Goal: Task Accomplishment & Management: Manage account settings

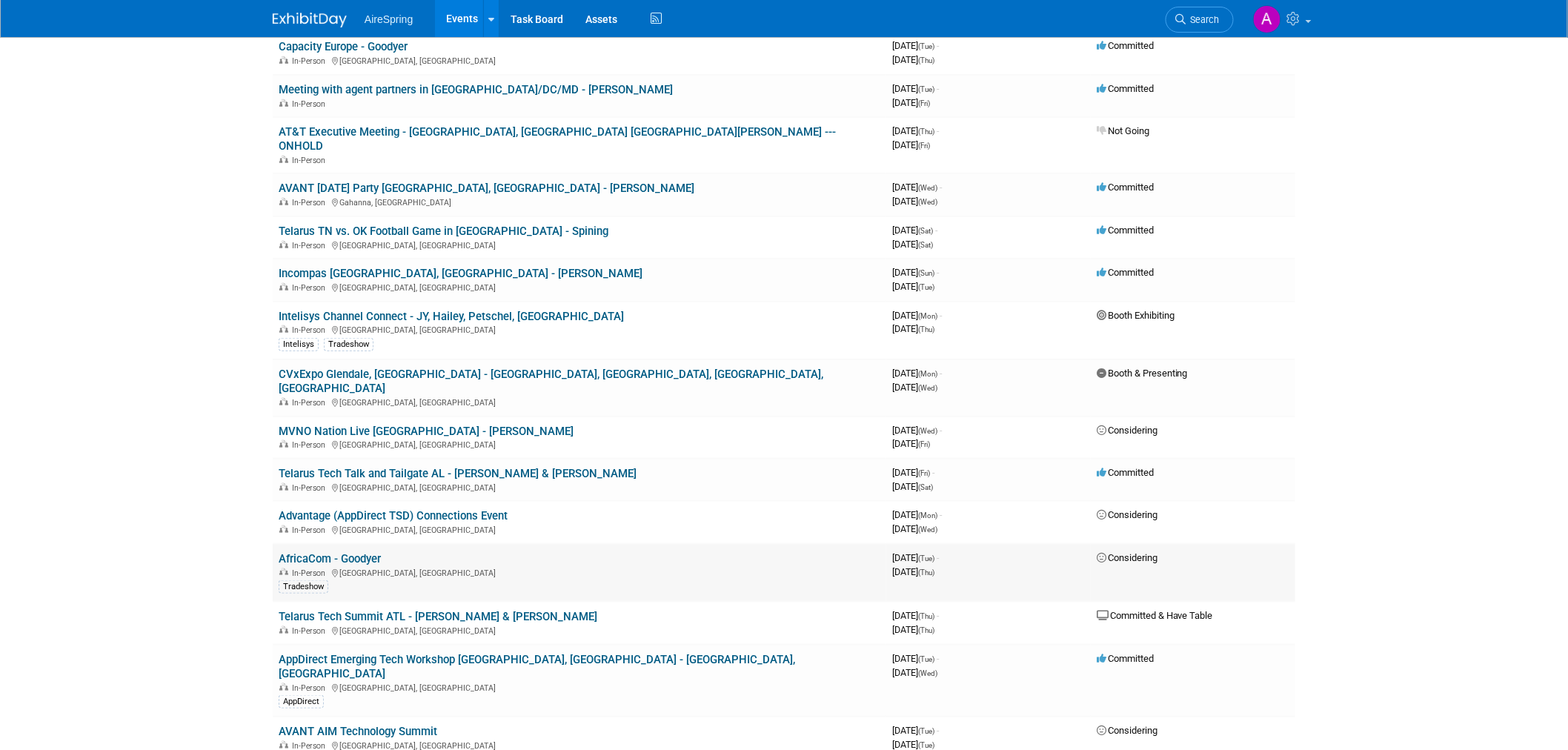
scroll to position [329, 0]
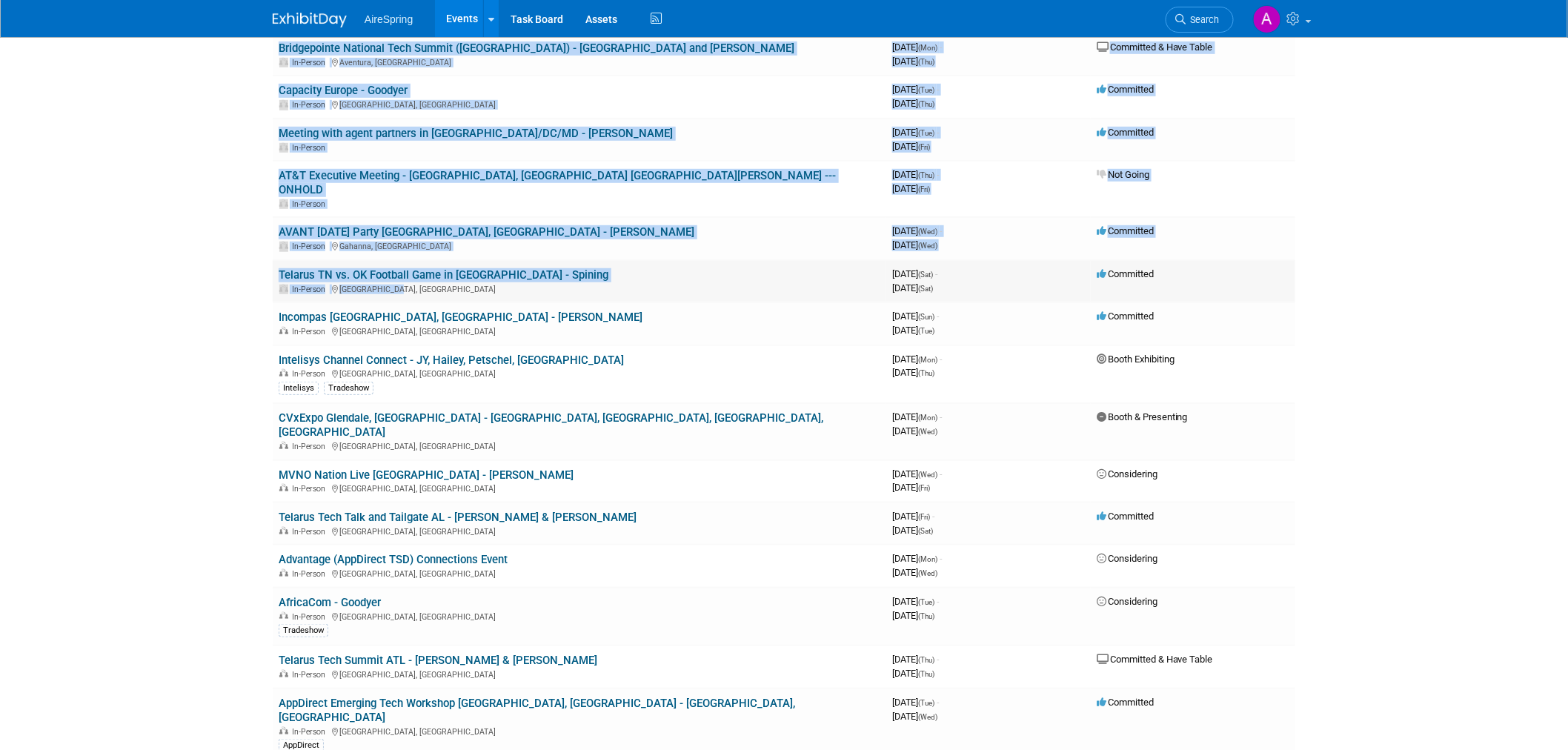
drag, startPoint x: 237, startPoint y: 254, endPoint x: 307, endPoint y: 275, distance: 73.1
click at [476, 279] on body "AireSpring Events Add Event Bulk Upload Events Shareable Event Boards Recently …" at bounding box center [784, 46] width 1568 height 750
click at [202, 260] on body "AireSpring Events Add Event Bulk Upload Events Shareable Event Boards Recently …" at bounding box center [784, 46] width 1568 height 750
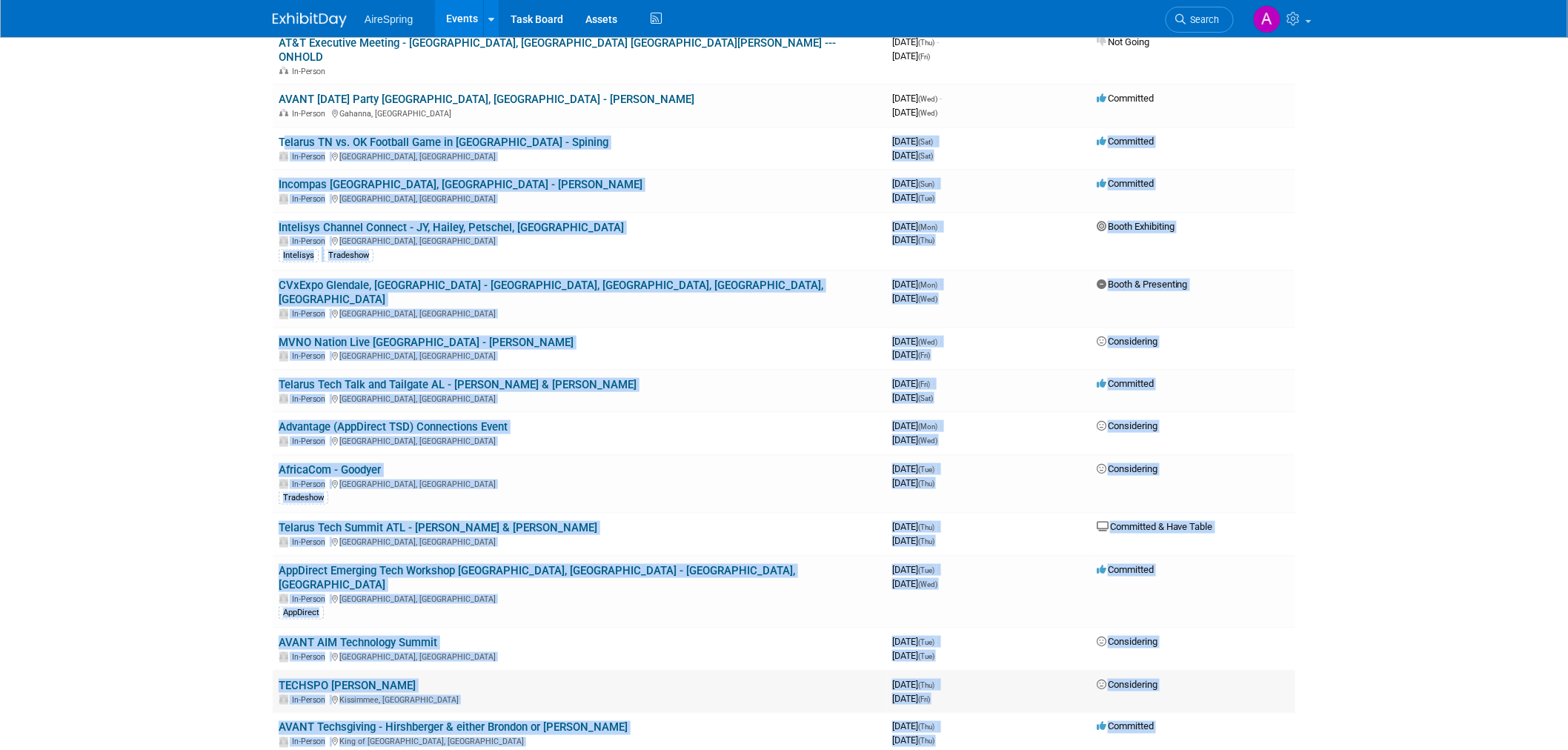
scroll to position [658, 0]
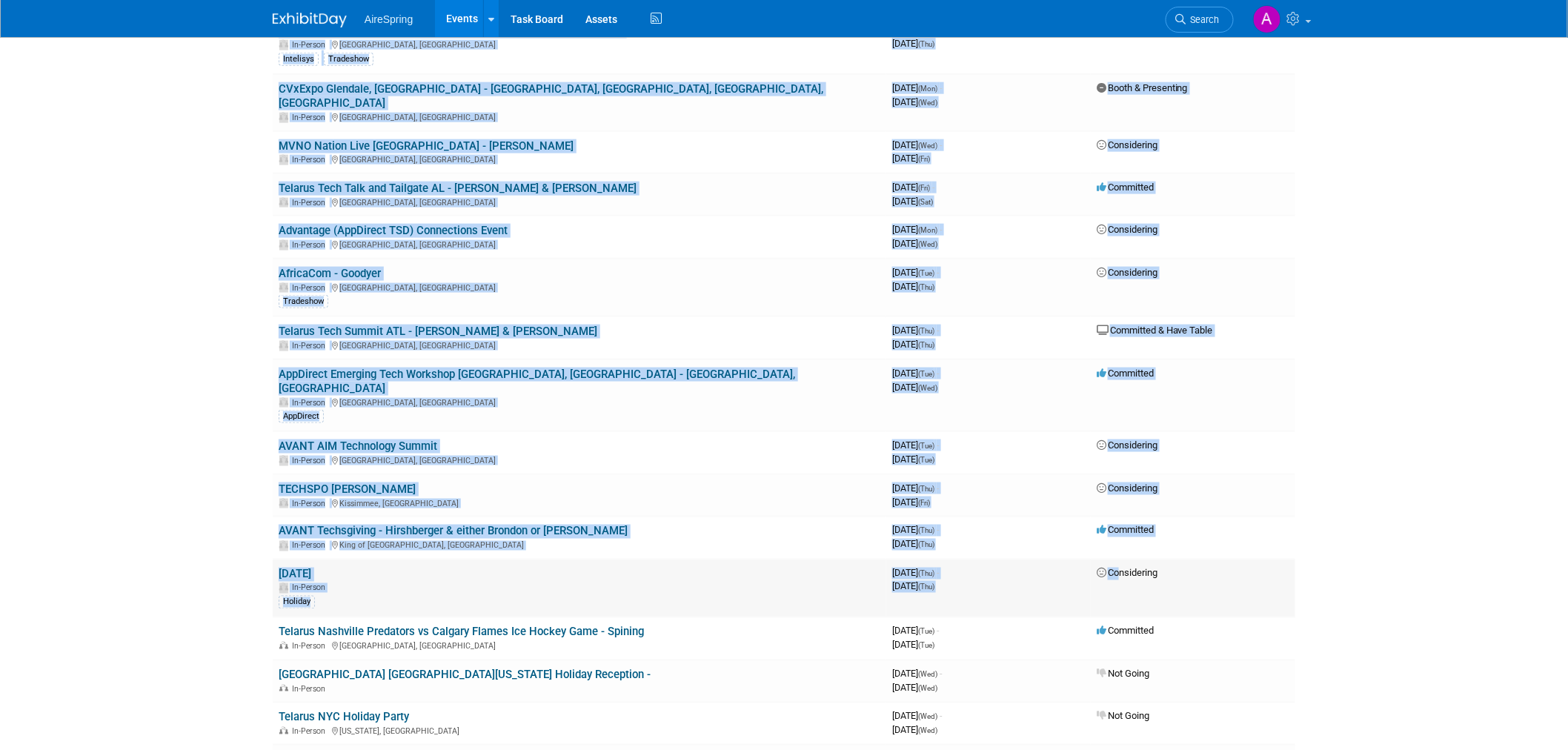
drag, startPoint x: 272, startPoint y: 253, endPoint x: 1173, endPoint y: 534, distance: 943.8
copy tbody "Telarus TN vs. OK Football Game in Knoxville - Spining In-Person Knoxville, TN …"
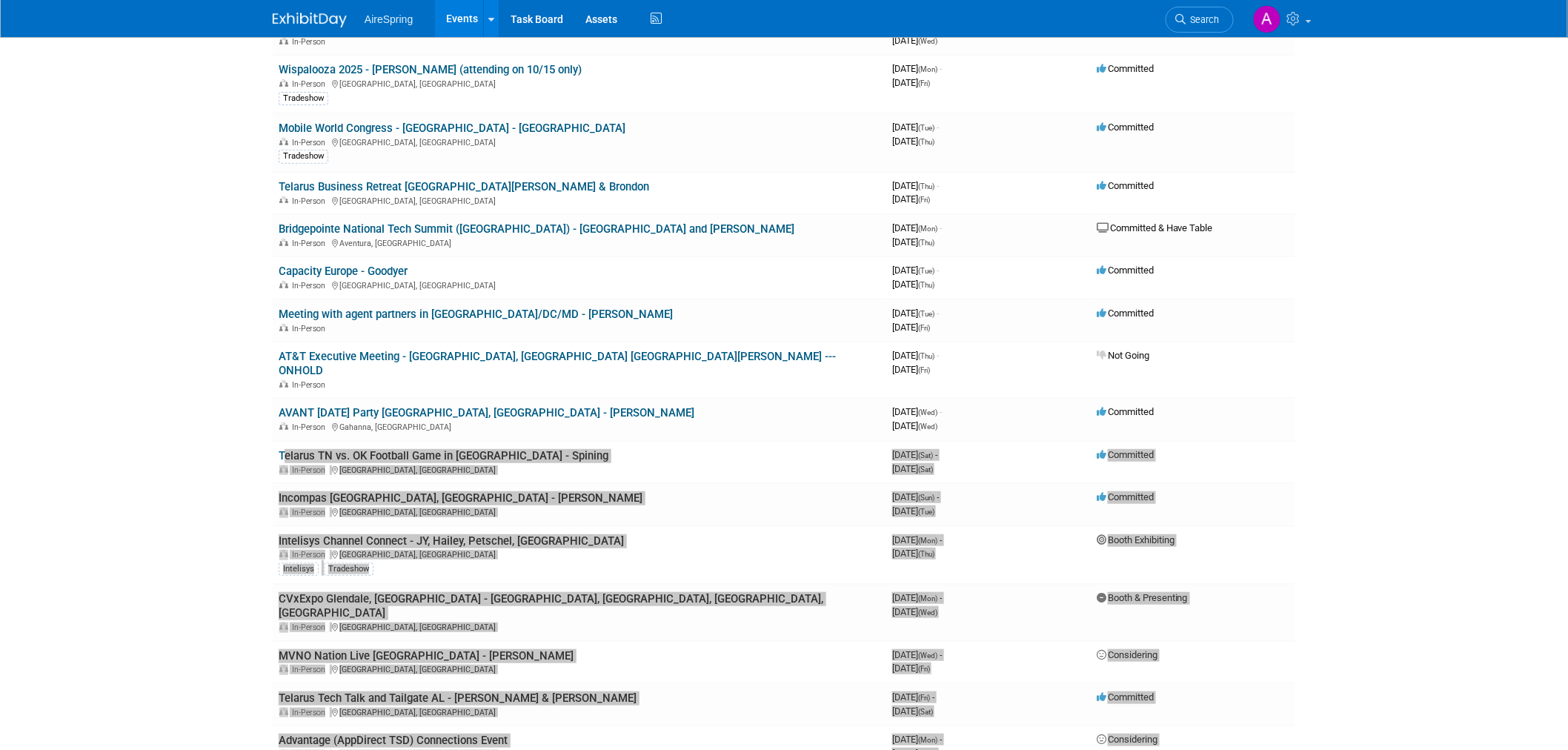
scroll to position [0, 0]
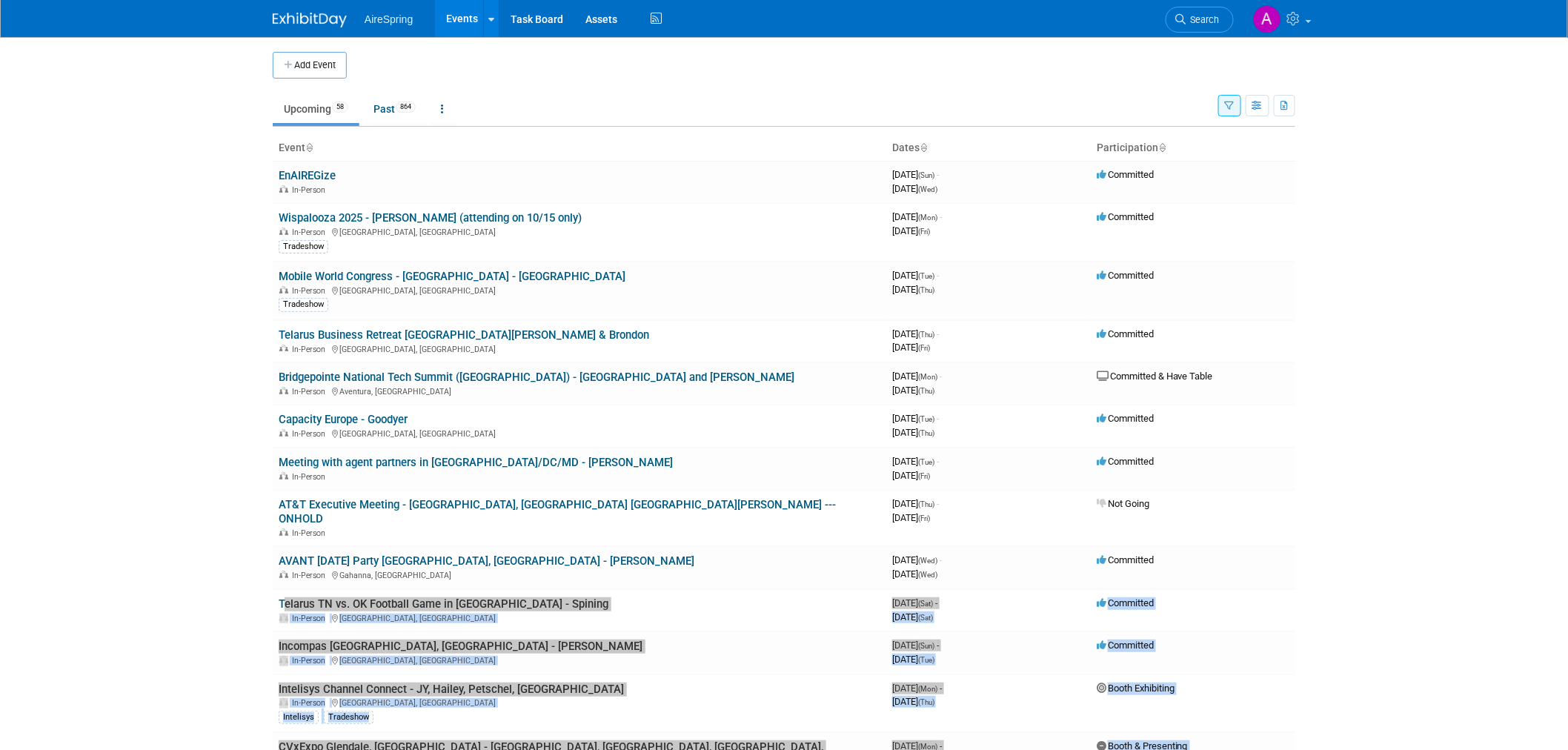
drag, startPoint x: 175, startPoint y: 442, endPoint x: 202, endPoint y: 510, distance: 73.2
click at [175, 443] on body "AireSpring Events Add Event Bulk Upload Events Shareable Event Boards Recently …" at bounding box center [784, 375] width 1568 height 750
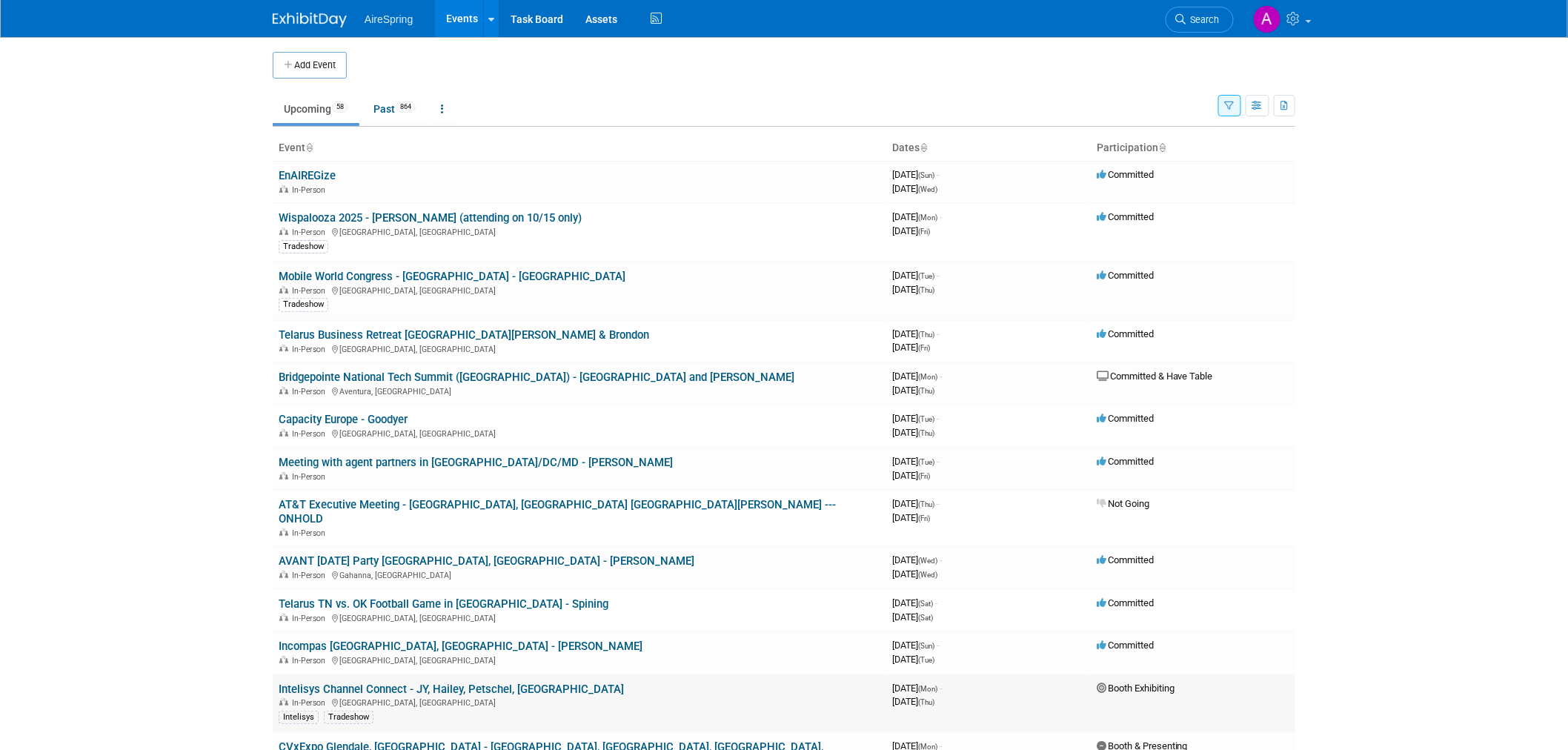
drag, startPoint x: 264, startPoint y: 581, endPoint x: 1202, endPoint y: 656, distance: 941.0
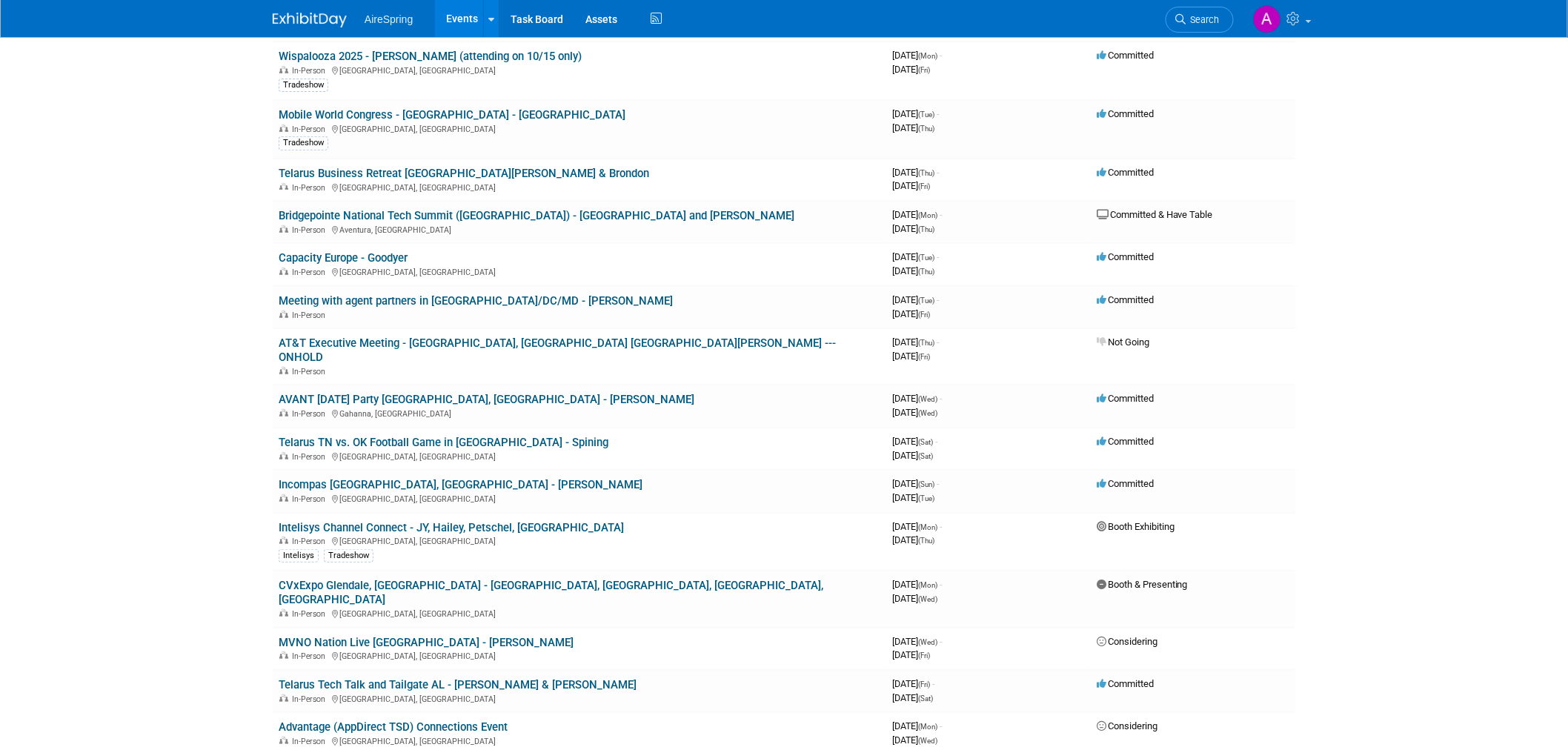
scroll to position [494, 0]
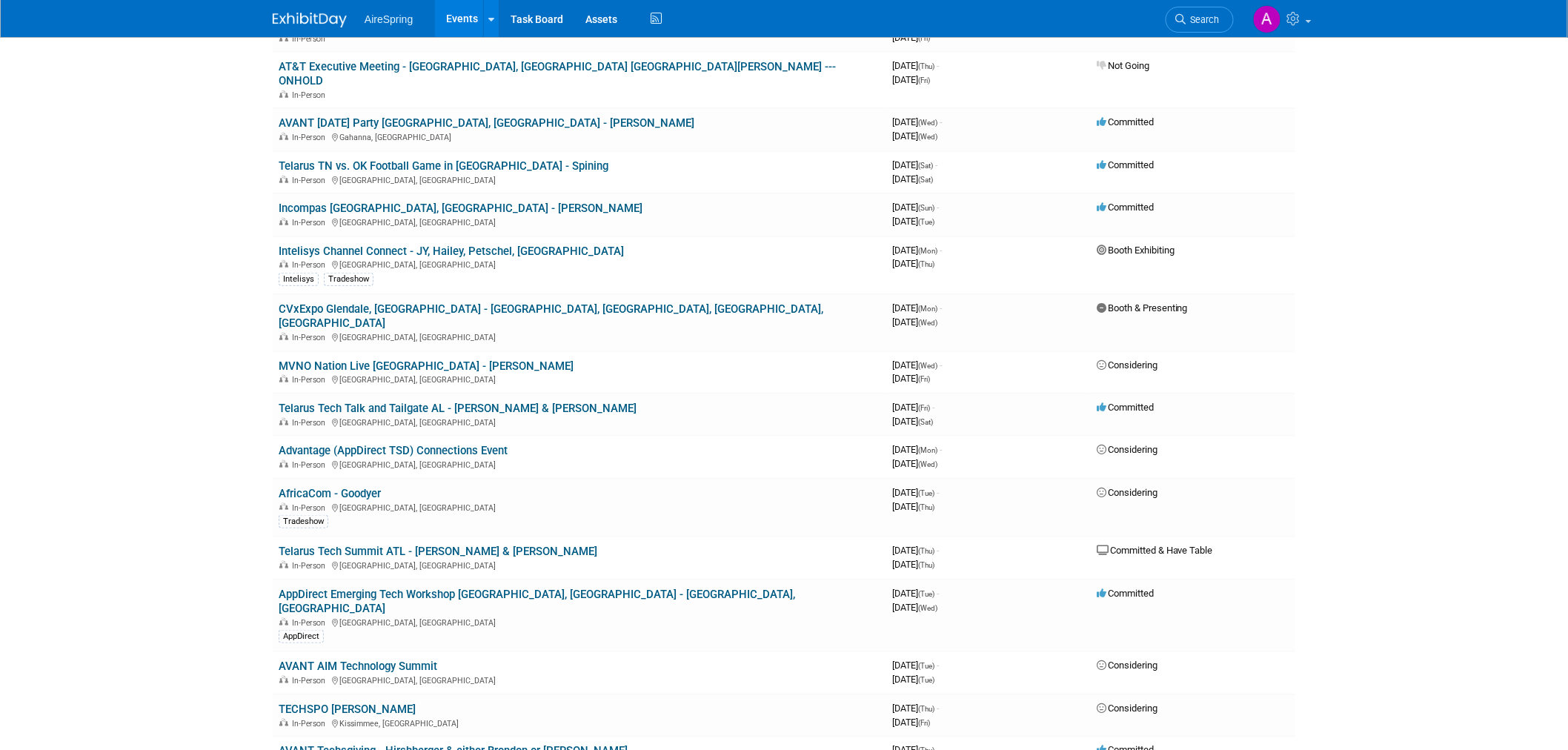
scroll to position [329, 0]
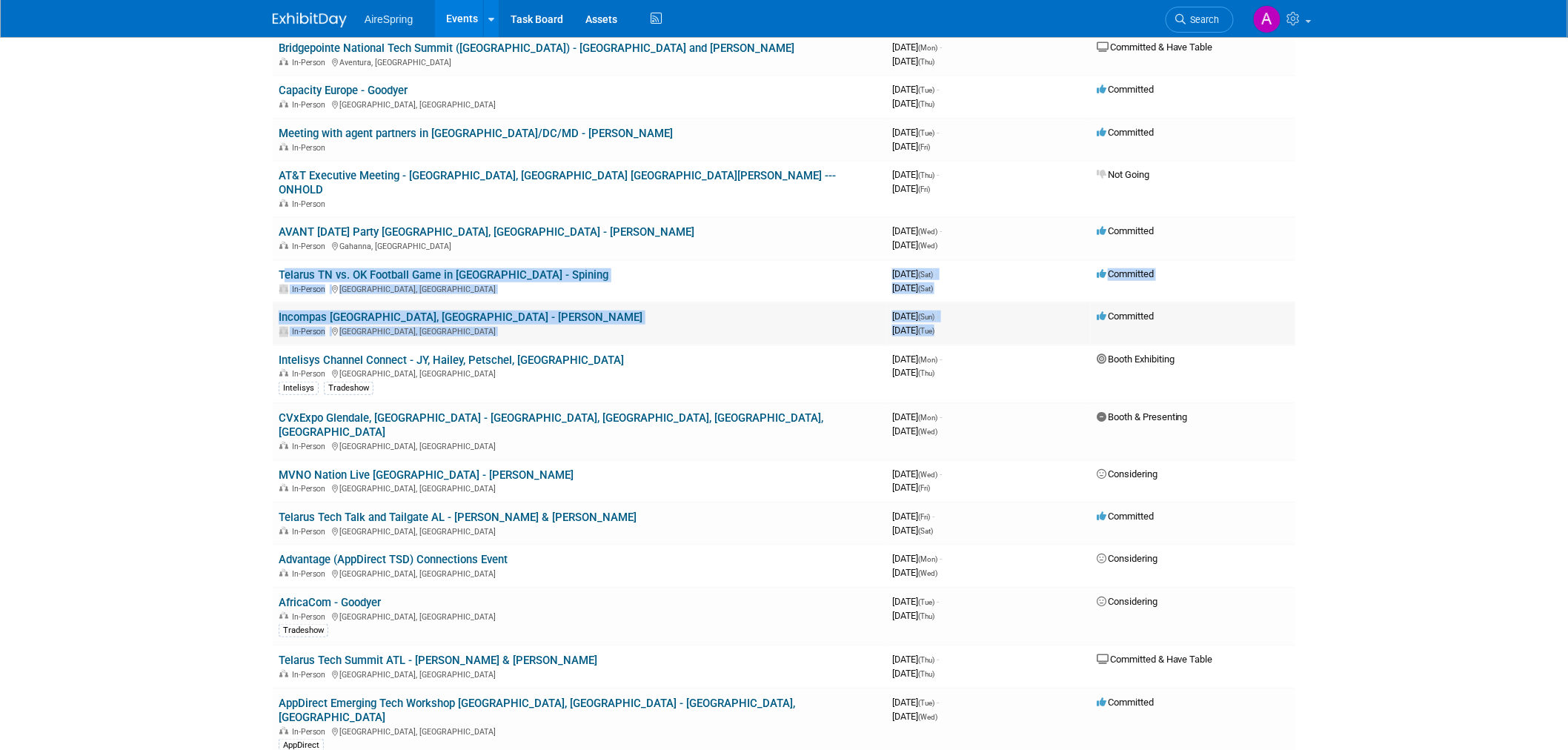
drag, startPoint x: 277, startPoint y: 255, endPoint x: 999, endPoint y: 309, distance: 724.0
copy tbody "Telarus TN vs. OK Football Game in Knoxville - Spining In-Person Knoxville, TN …"
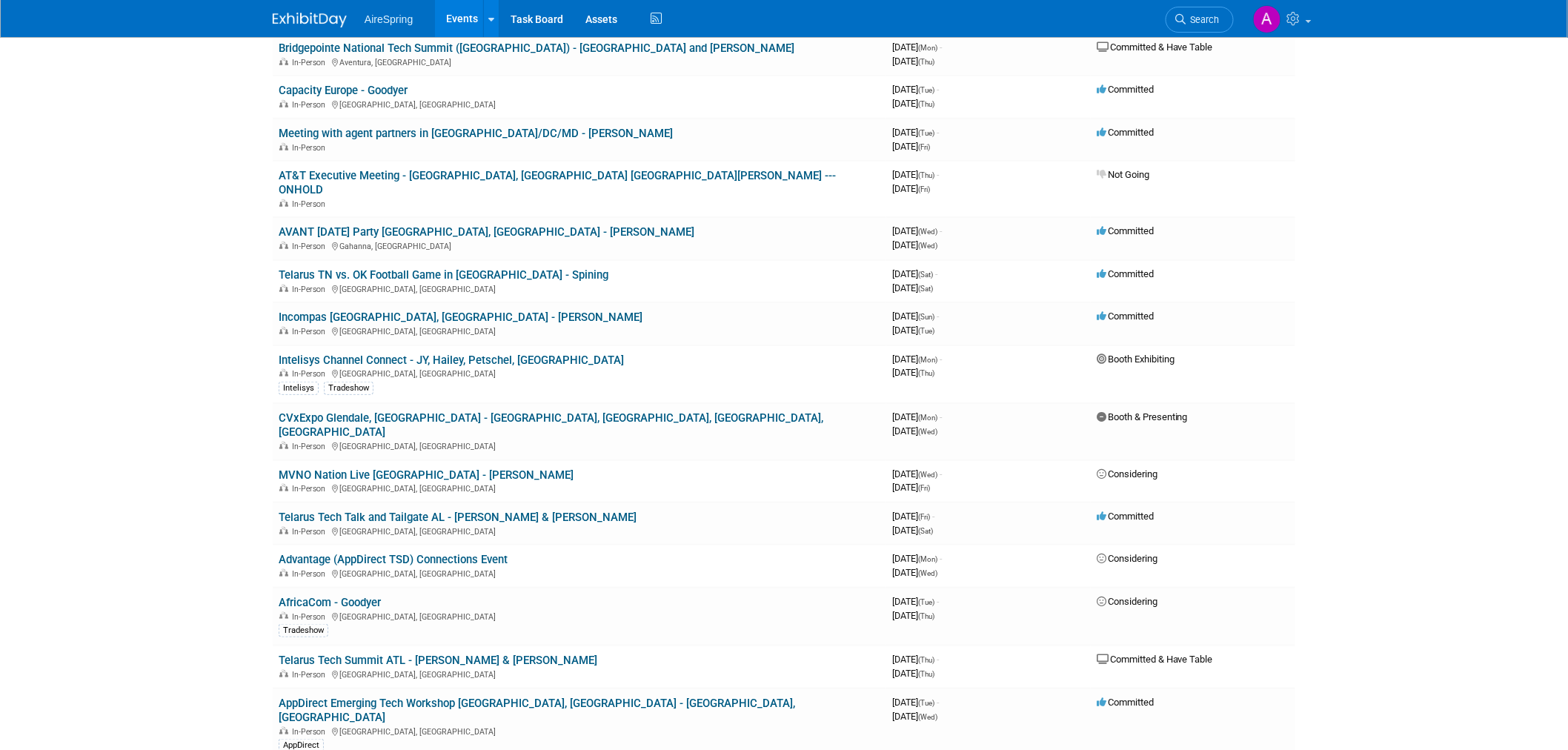
click at [191, 265] on body "AireSpring Events Add Event Bulk Upload Events Shareable Event Boards Recently …" at bounding box center [784, 46] width 1568 height 750
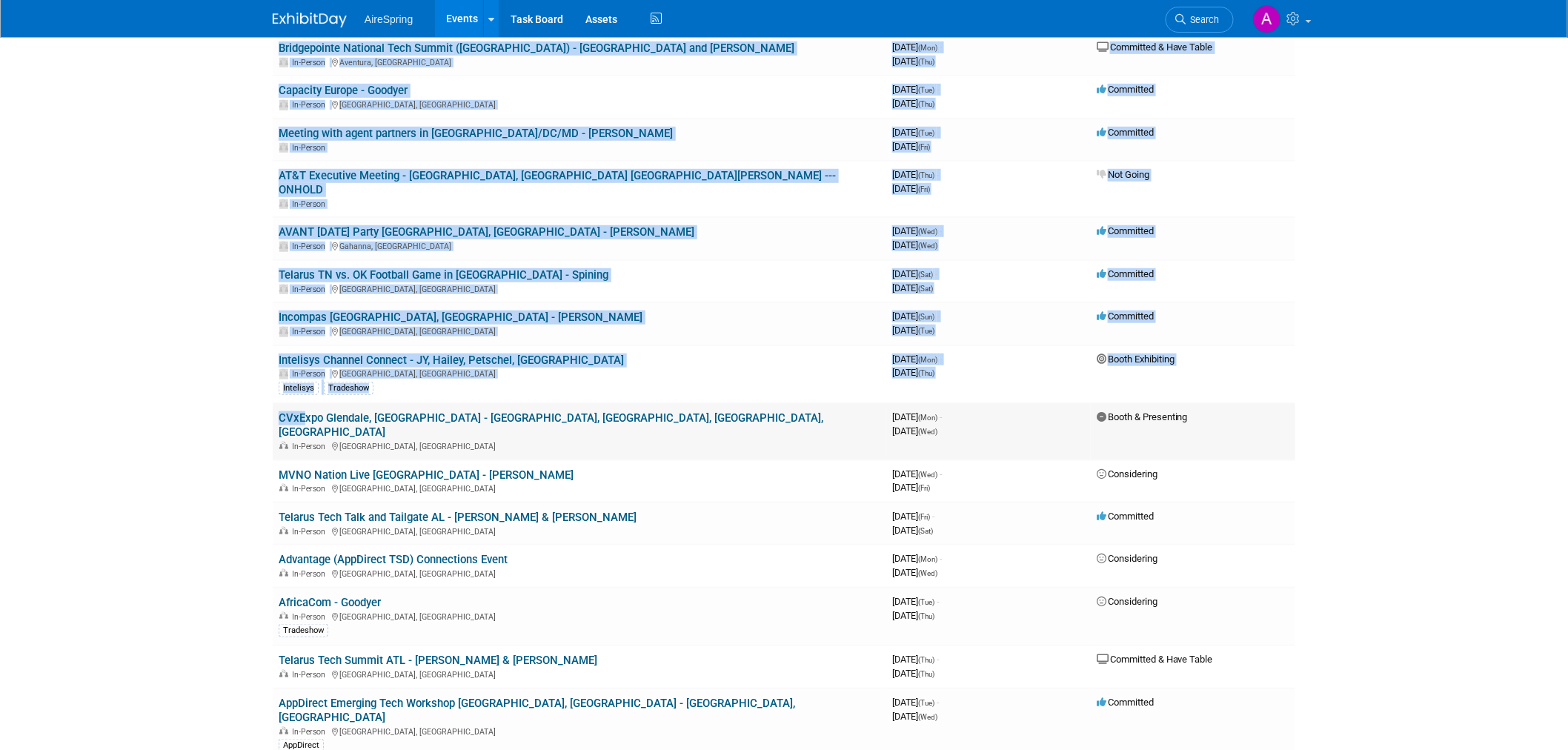
drag, startPoint x: 269, startPoint y: 248, endPoint x: 297, endPoint y: 406, distance: 160.5
click at [193, 172] on body "AireSpring Events Add Event Bulk Upload Events Shareable Event Boards Recently …" at bounding box center [784, 46] width 1568 height 750
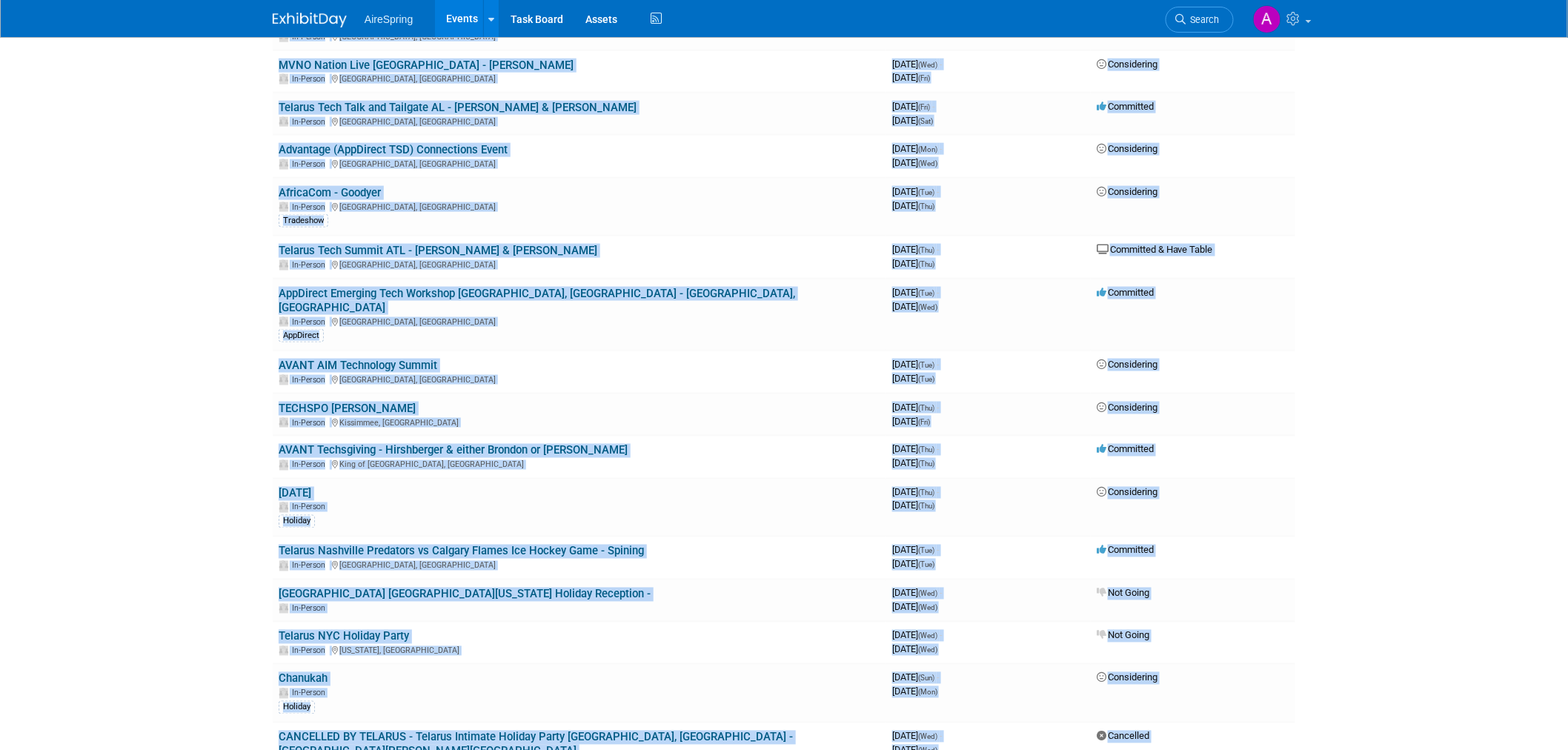
scroll to position [1025, 0]
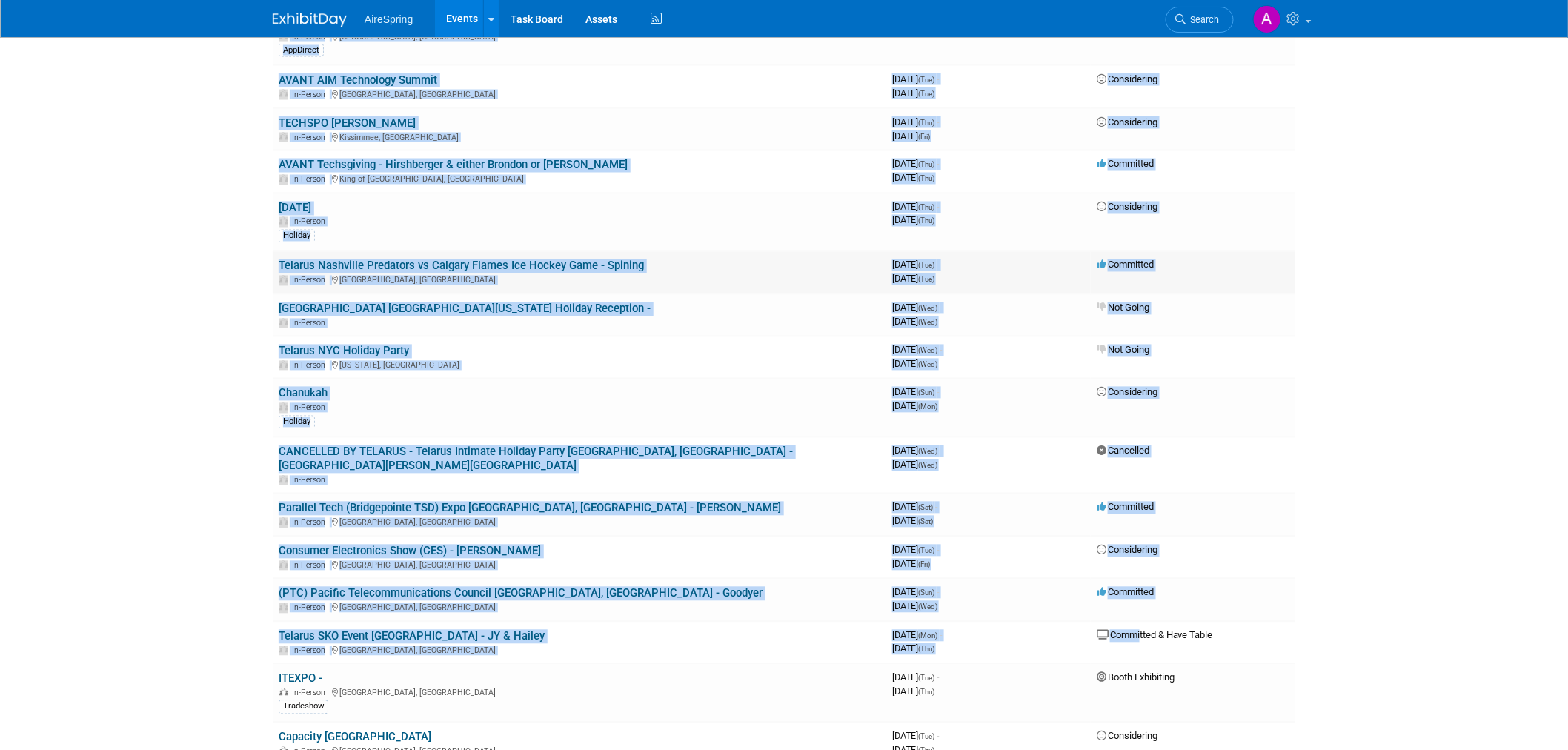
drag, startPoint x: 285, startPoint y: 253, endPoint x: 1164, endPoint y: 221, distance: 879.6
click at [1164, 221] on tbody "EnAIREGize In-Person 3969216000 October 12, 2025 (Sun) - October 15, 2025 (Wed)…" at bounding box center [784, 580] width 1023 height 2887
copy tbody "Telarus TN vs. OK Football Game in Knoxville - Spining In-Person Knoxville, TN …"
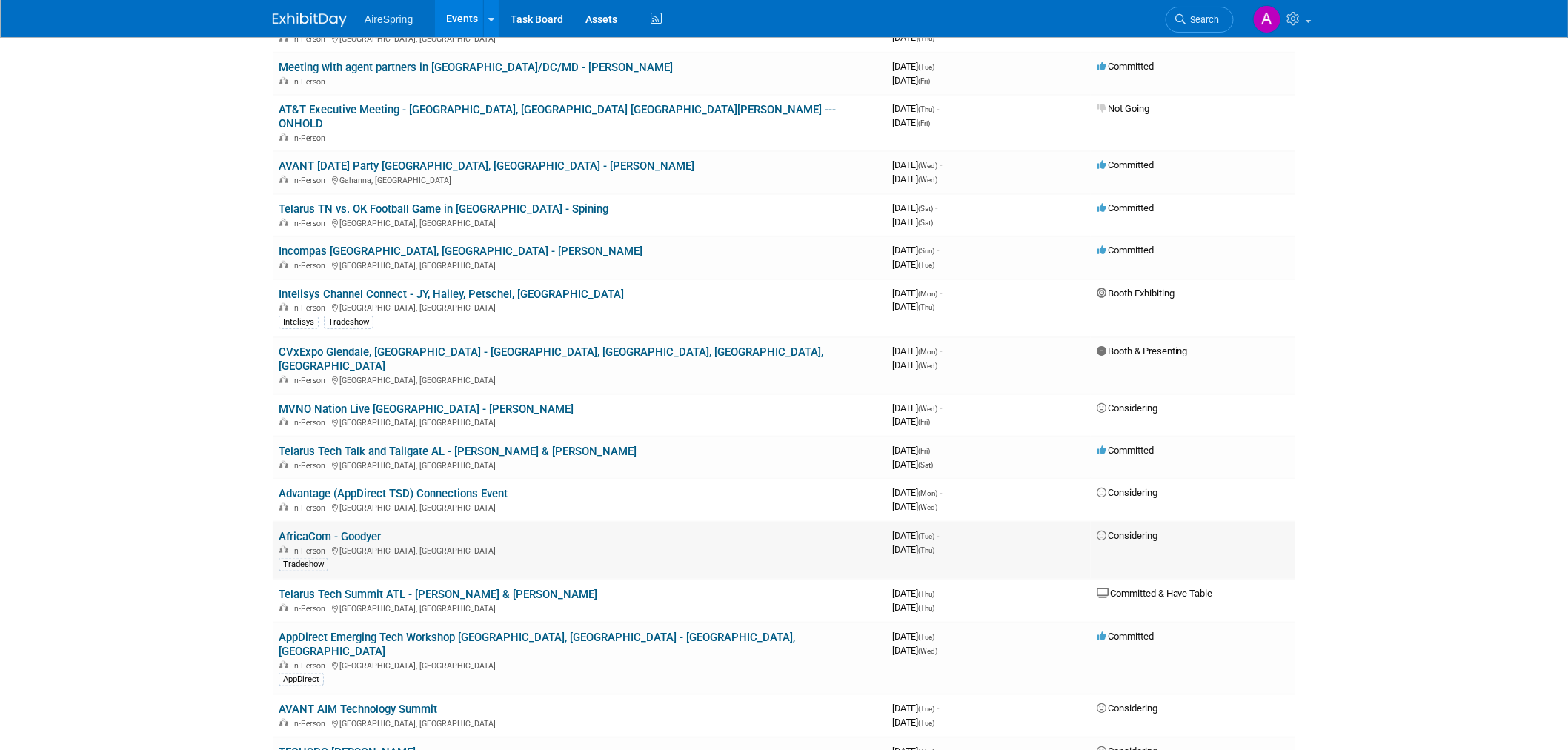
scroll to position [365, 0]
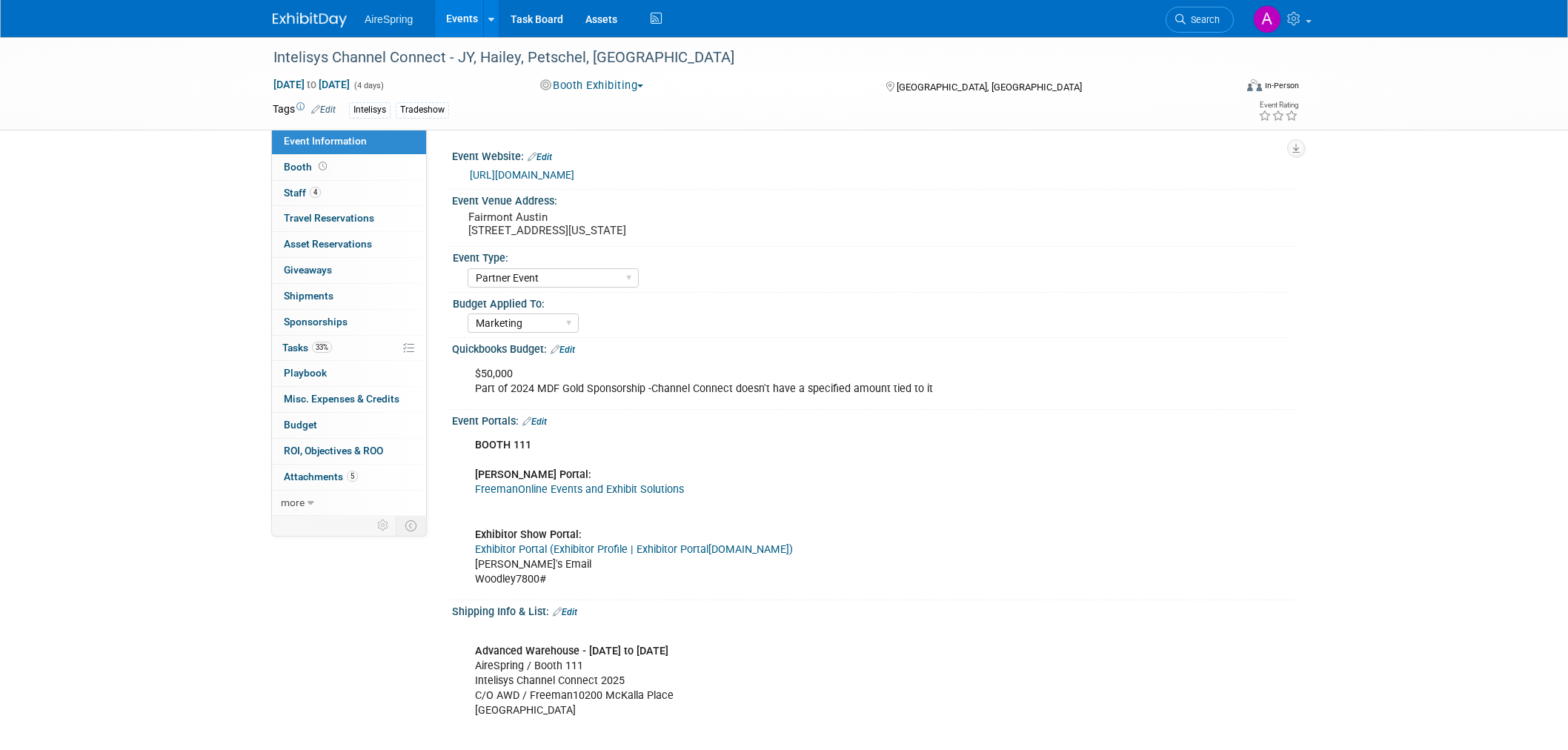
select select "Partner Event"
select select "Marketing"
click at [520, 224] on pre "Fairmont Austin [STREET_ADDRESS][US_STATE]" at bounding box center [627, 223] width 318 height 27
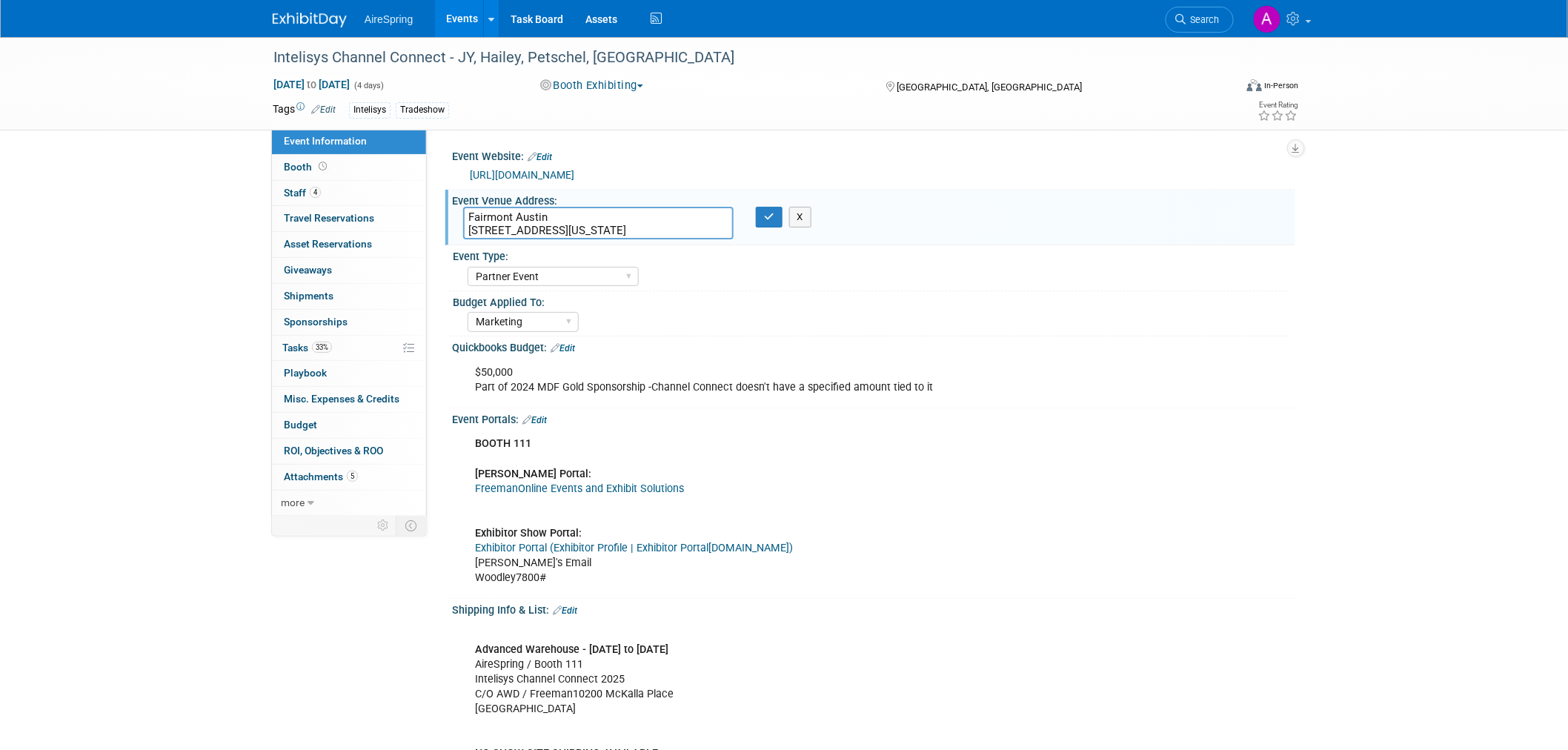
drag, startPoint x: 667, startPoint y: 231, endPoint x: 461, endPoint y: 216, distance: 206.5
click at [461, 216] on div "Fairmont Austin [STREET_ADDRESS][US_STATE]" at bounding box center [598, 223] width 293 height 32
click at [806, 218] on button "X" at bounding box center [801, 218] width 23 height 21
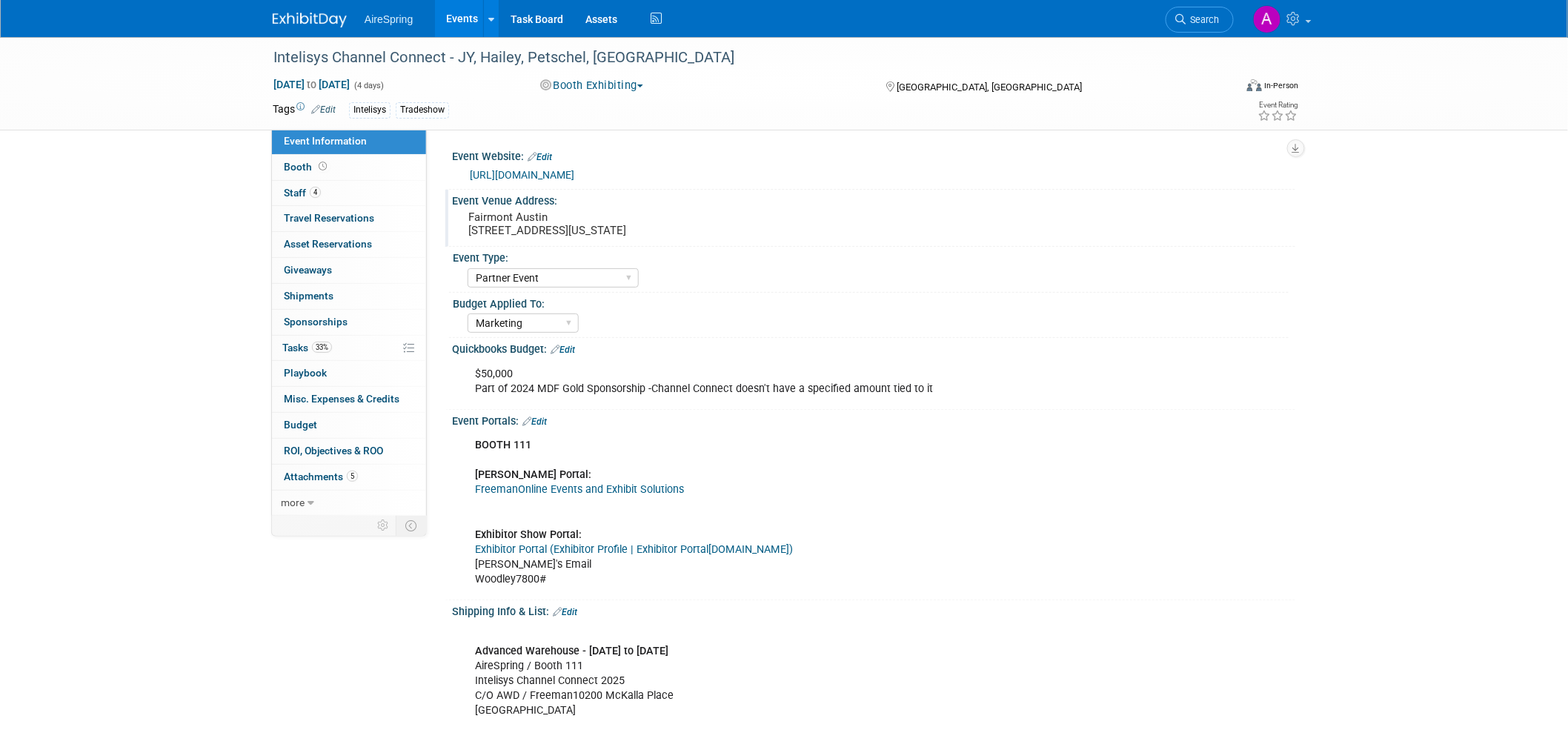
click at [295, 32] on div "AireSpring Events Add Event Bulk Upload Events Shareable Event Boards Recently …" at bounding box center [784, 19] width 1023 height 37
